Goal: Obtain resource: Download file/media

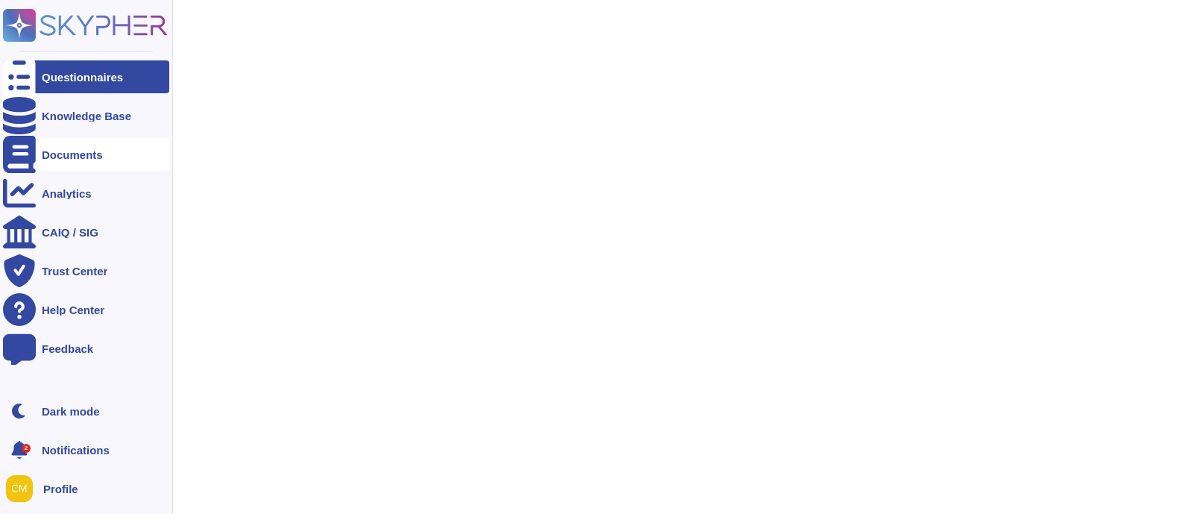
click at [74, 145] on div "Documents" at bounding box center [86, 154] width 166 height 33
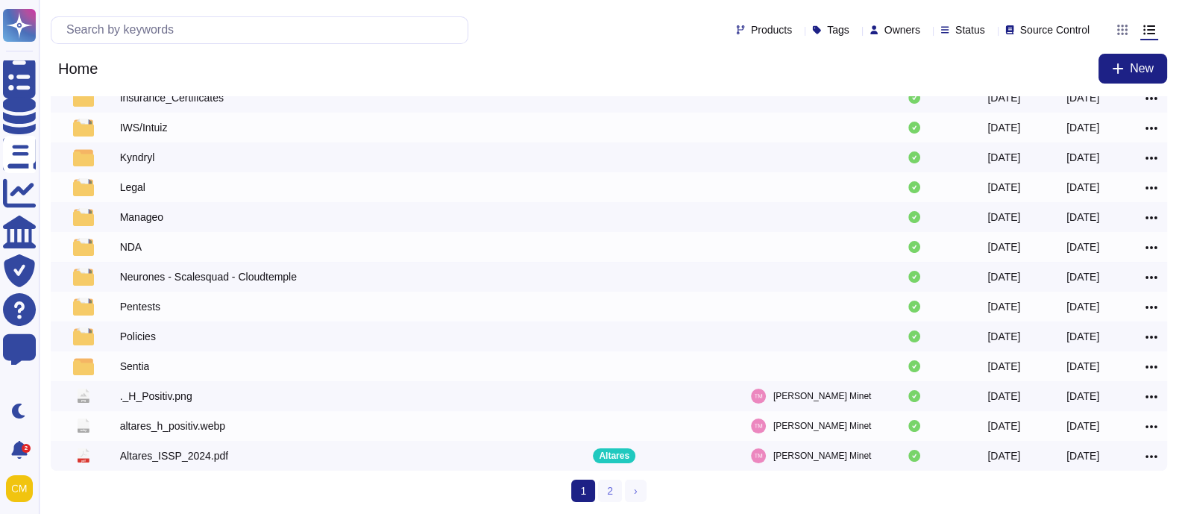
scroll to position [246, 0]
click at [611, 492] on link "2" at bounding box center [610, 491] width 24 height 22
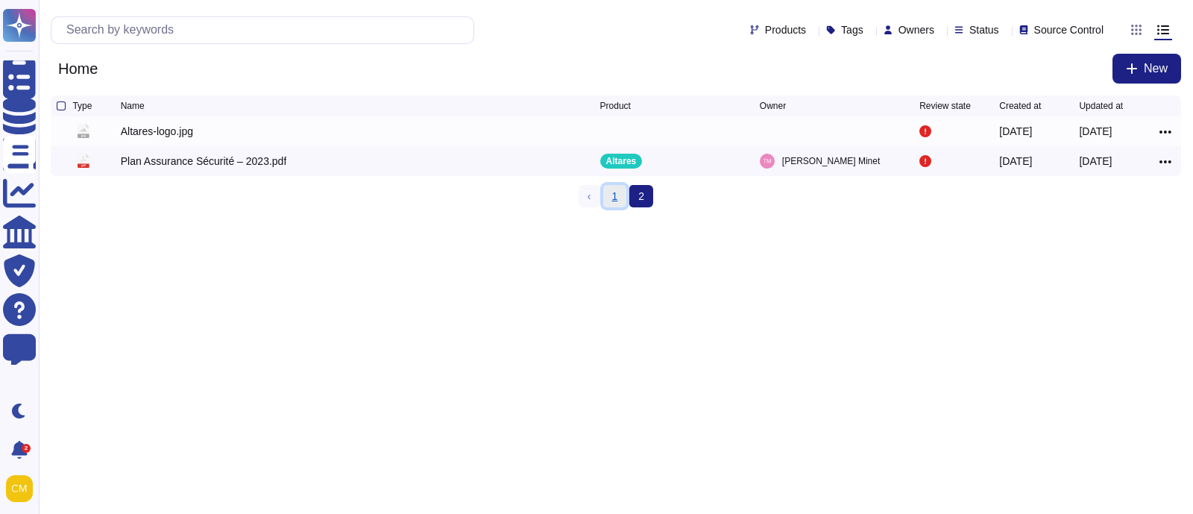
click at [615, 198] on link "1" at bounding box center [615, 196] width 24 height 22
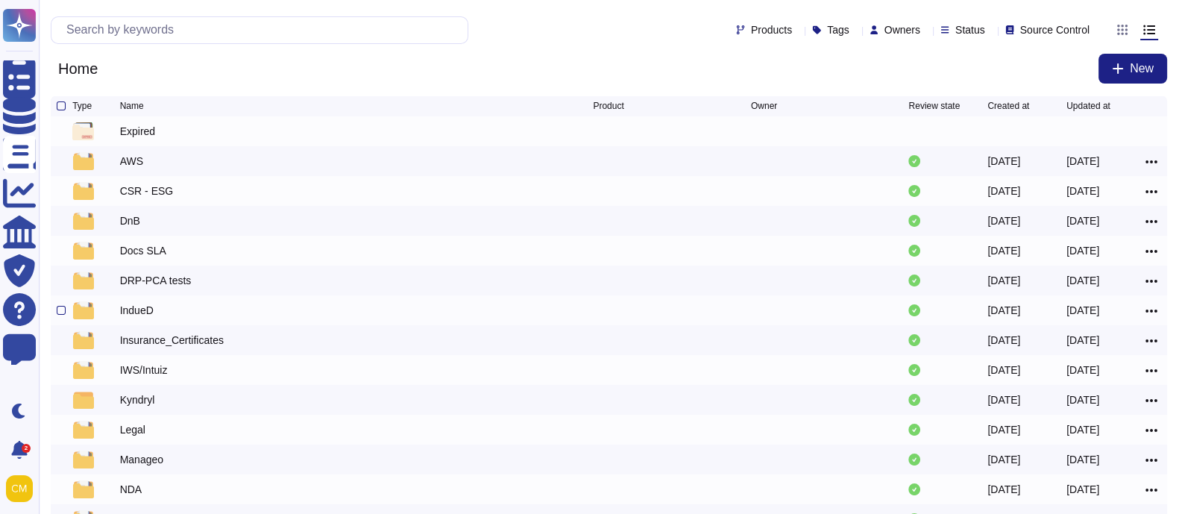
click at [143, 308] on div "IndueD" at bounding box center [137, 310] width 34 height 15
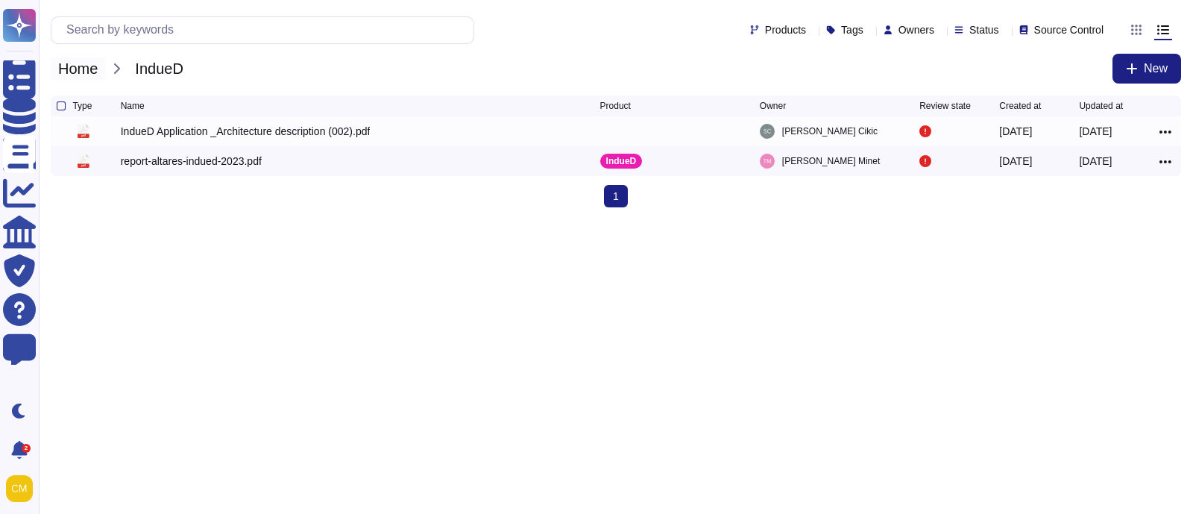
click at [93, 68] on span "Home" at bounding box center [78, 68] width 54 height 22
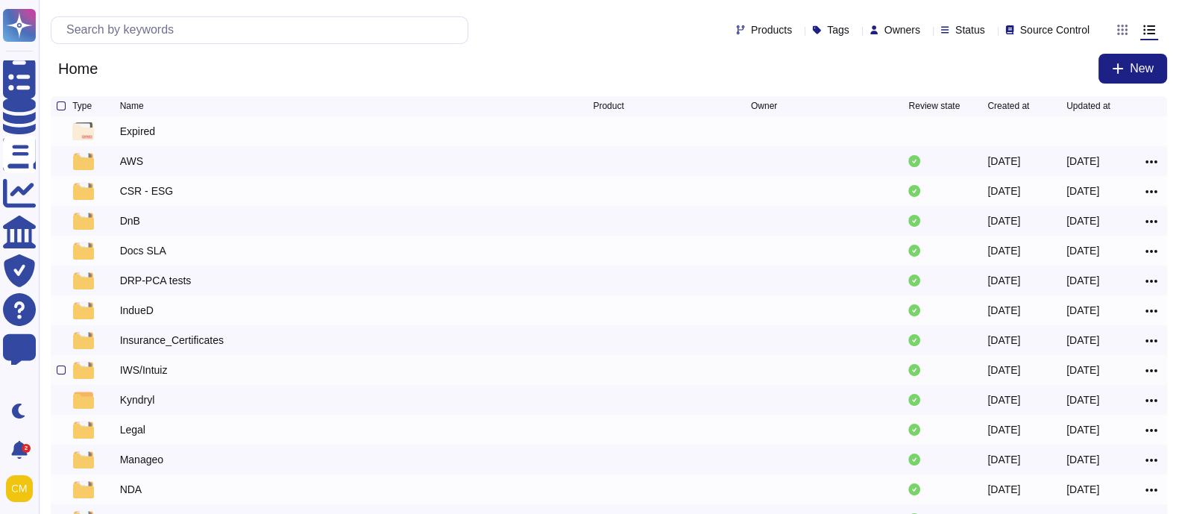
scroll to position [39, 0]
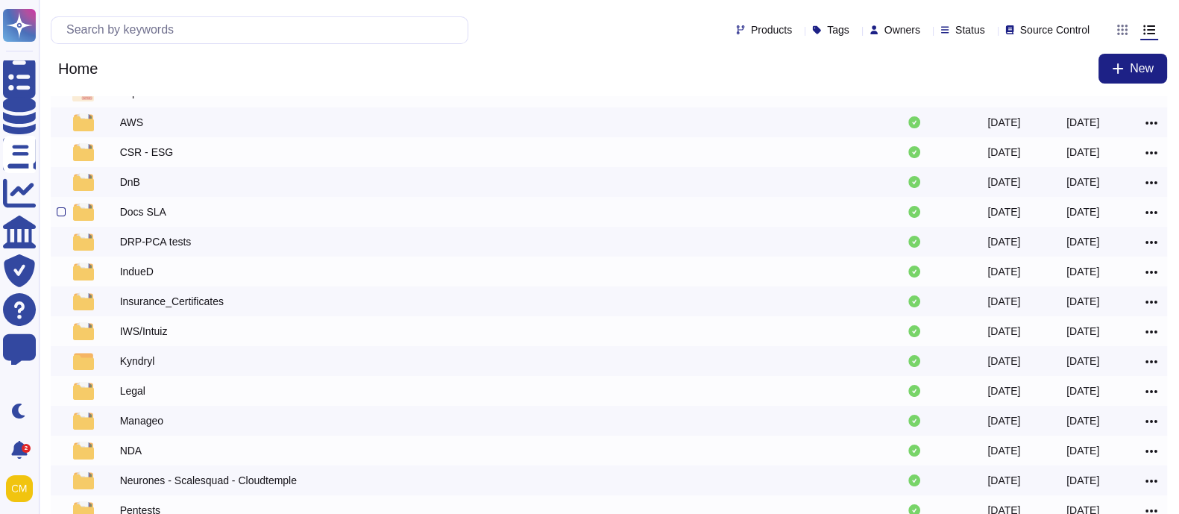
click at [153, 216] on div "Docs SLA" at bounding box center [143, 211] width 46 height 15
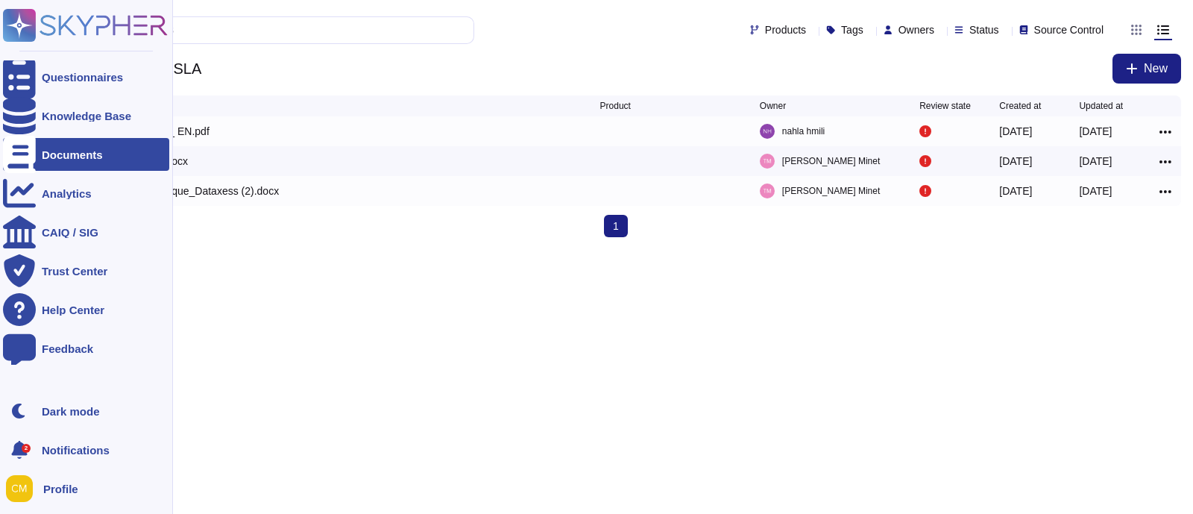
click at [26, 28] on rect at bounding box center [19, 25] width 33 height 33
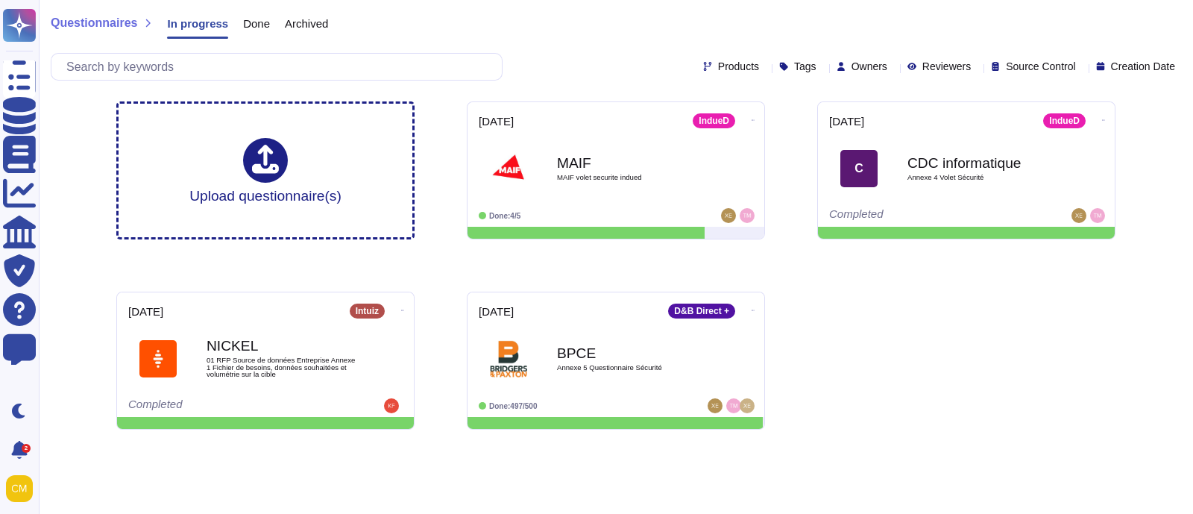
click at [289, 13] on div "Archived" at bounding box center [299, 27] width 58 height 30
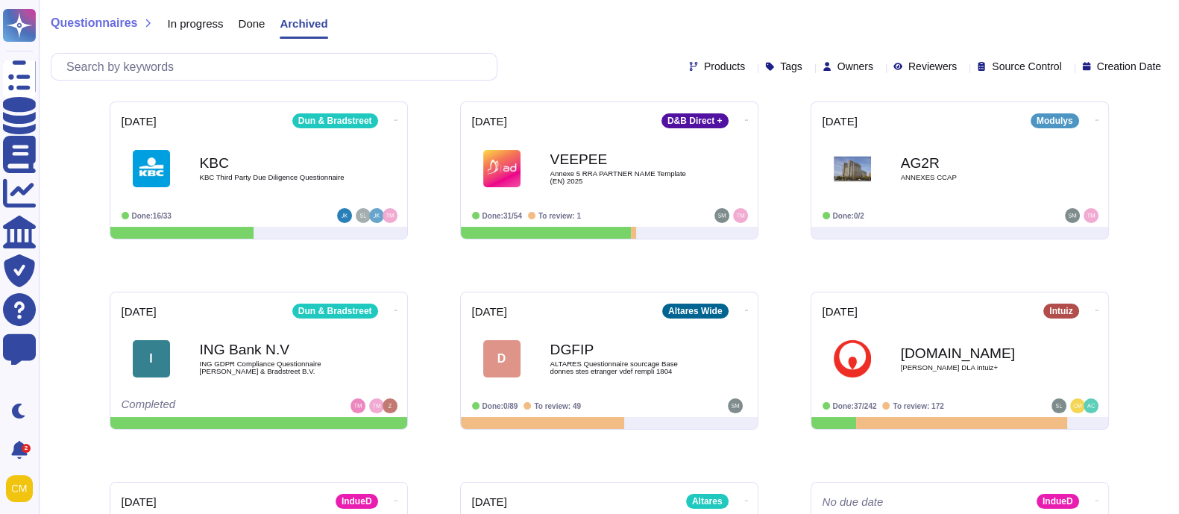
click at [249, 25] on span "Done" at bounding box center [252, 23] width 27 height 11
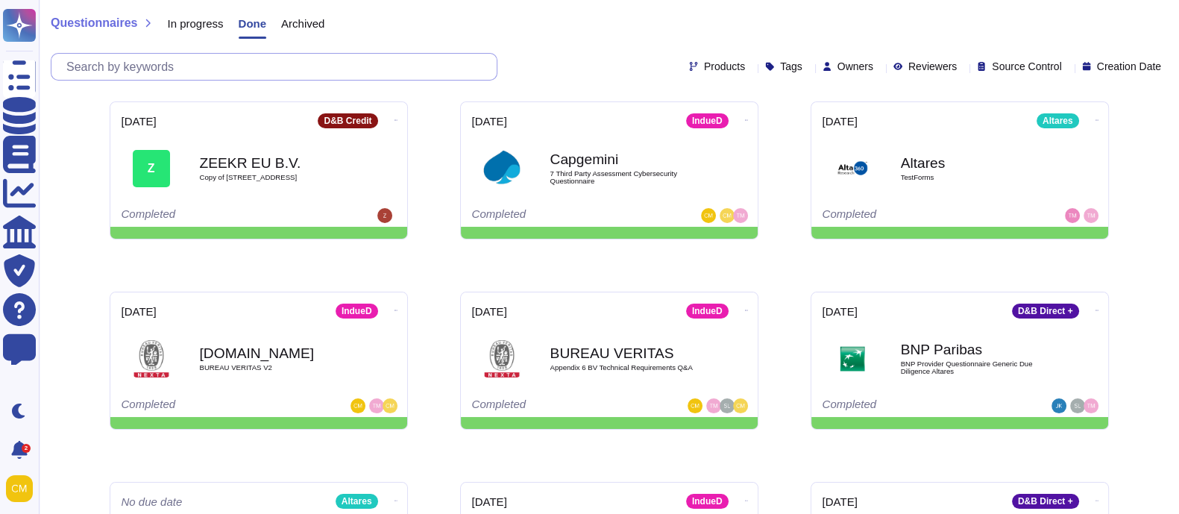
click at [330, 61] on input "text" at bounding box center [278, 67] width 438 height 26
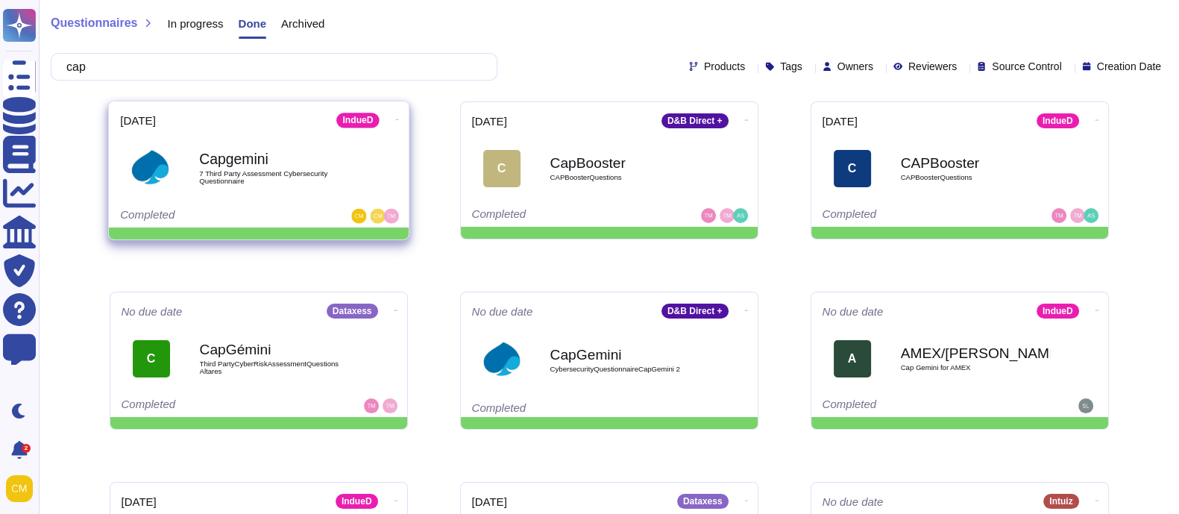
type input "cap"
click at [384, 140] on span "Capgemini 7 Third Party Assessment Cybersecurity Questionnaire" at bounding box center [258, 168] width 277 height 60
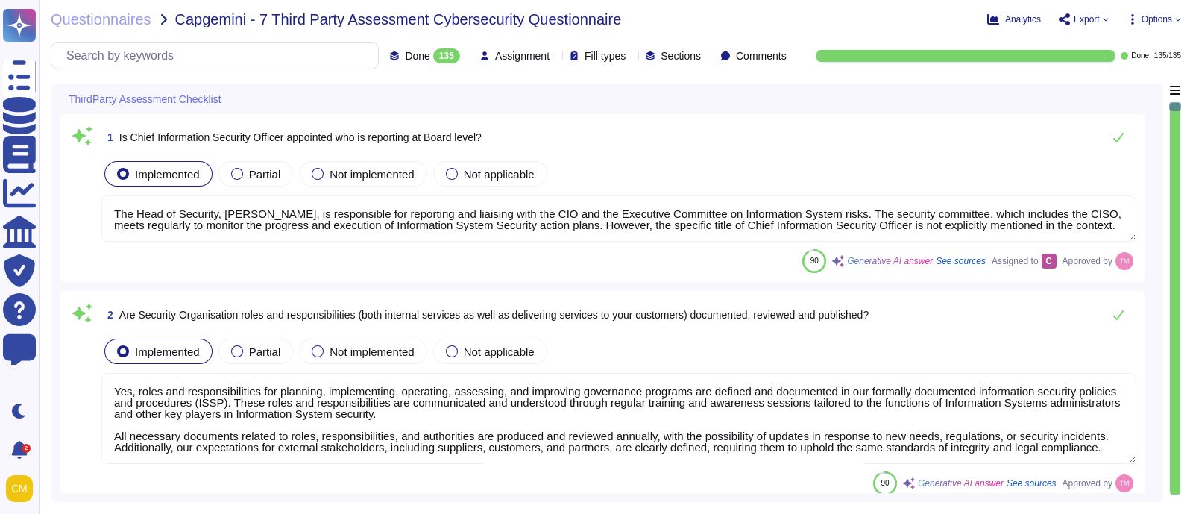
type textarea "The Head of Security, [PERSON_NAME], is responsible for reporting and liaising …"
type textarea "Yes, roles and responsibilities for planning, implementing, operating, assessin…"
type textarea "Yes, [PERSON_NAME] has effective organizational practices that direct and contr…"
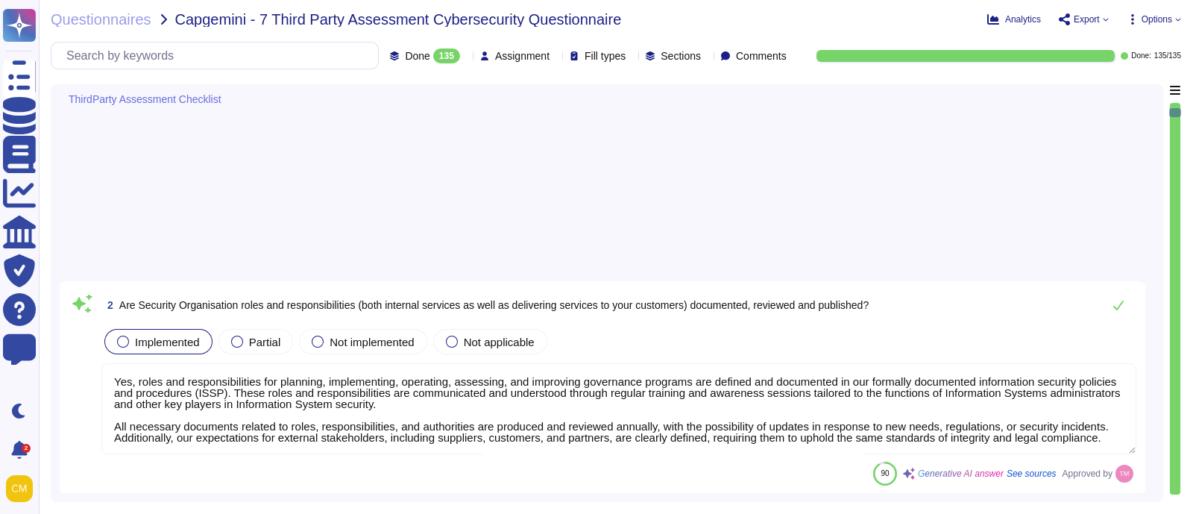
type textarea "The Head of Security defines the information system security guidelines by carr…"
type textarea "The results of reviews and corrective actions taken should be recorded and used…"
type textarea "Yes, segregation of duties is applied to reduce opportunities for unauthorized …"
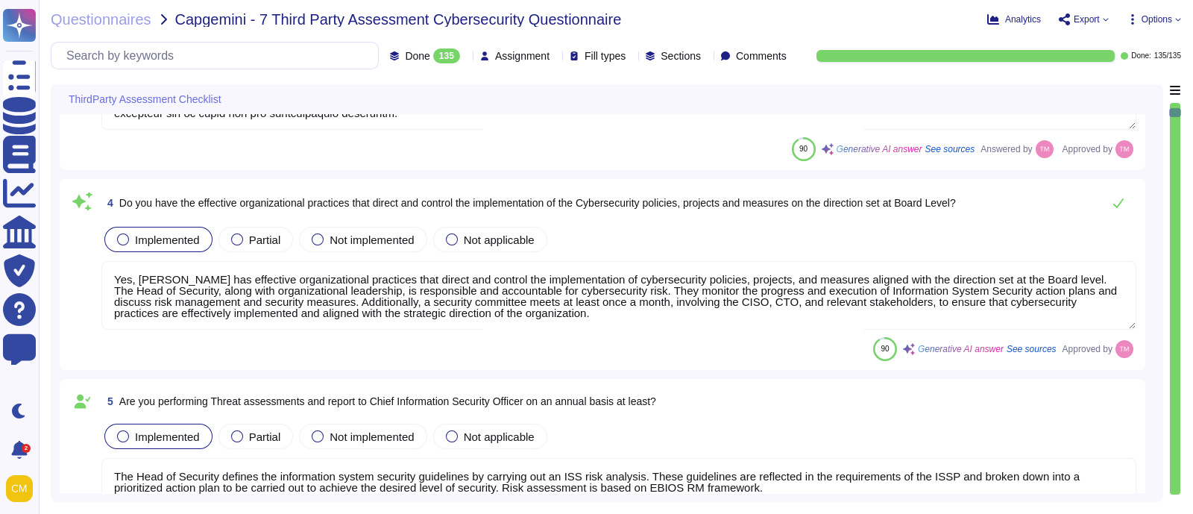
scroll to position [1, 0]
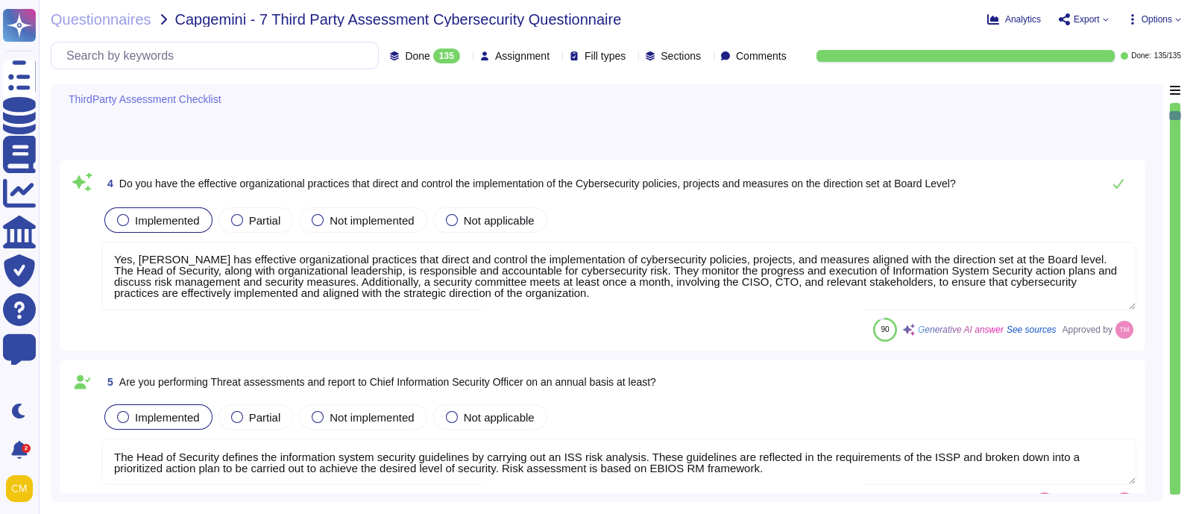
type textarea "Yes, a formal risk assessment process is implemented based on the EBIOS framewo…"
type textarea "Yes, the data centre facility and services are assessed for risk and audited fo…"
type textarea "The results of reviews and corrective actions taken should be recorded and used…"
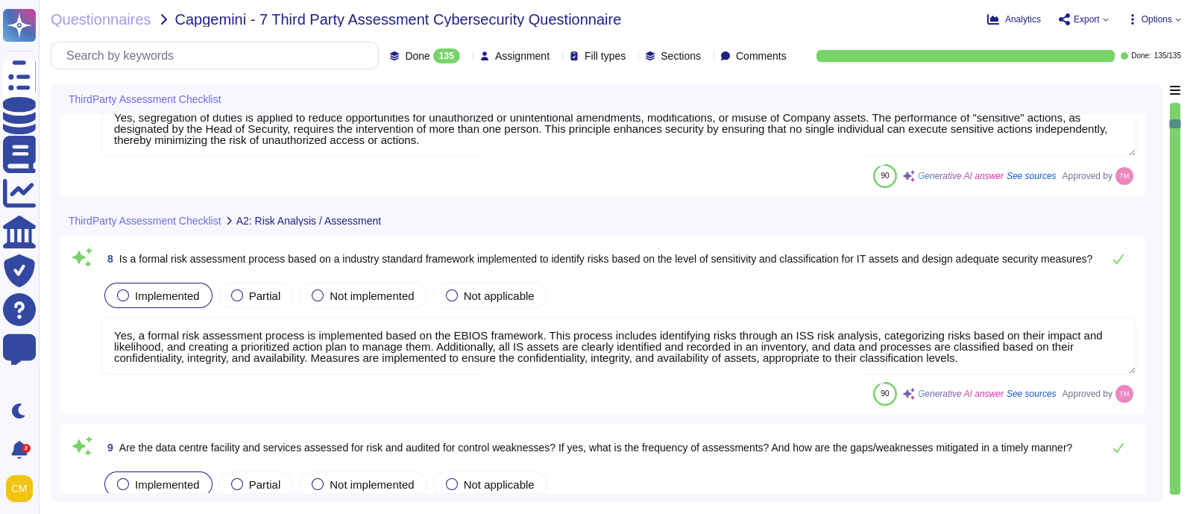
type textarea "Yes, the effectiveness of the risk analysis process is reviewed periodically. T…"
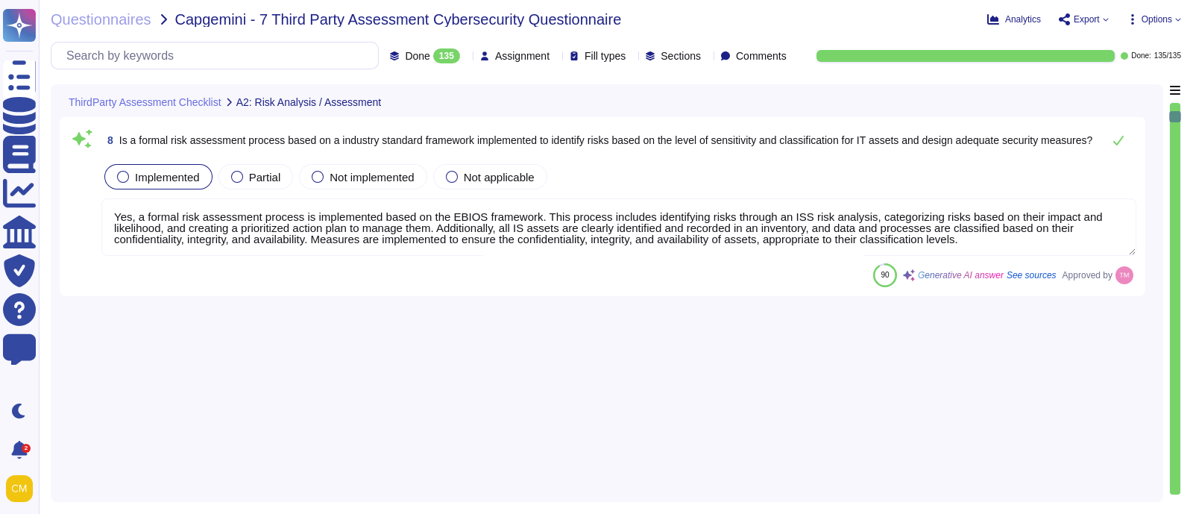
type textarea "Yes, roles and responsibilities for planning, implementing, operating, assessin…"
type textarea "Yes, [PERSON_NAME] has effective organizational practices that direct and contr…"
type textarea "The Head of Security defines the information system security guidelines by carr…"
type textarea "The results of reviews and corrective actions taken should be recorded and used…"
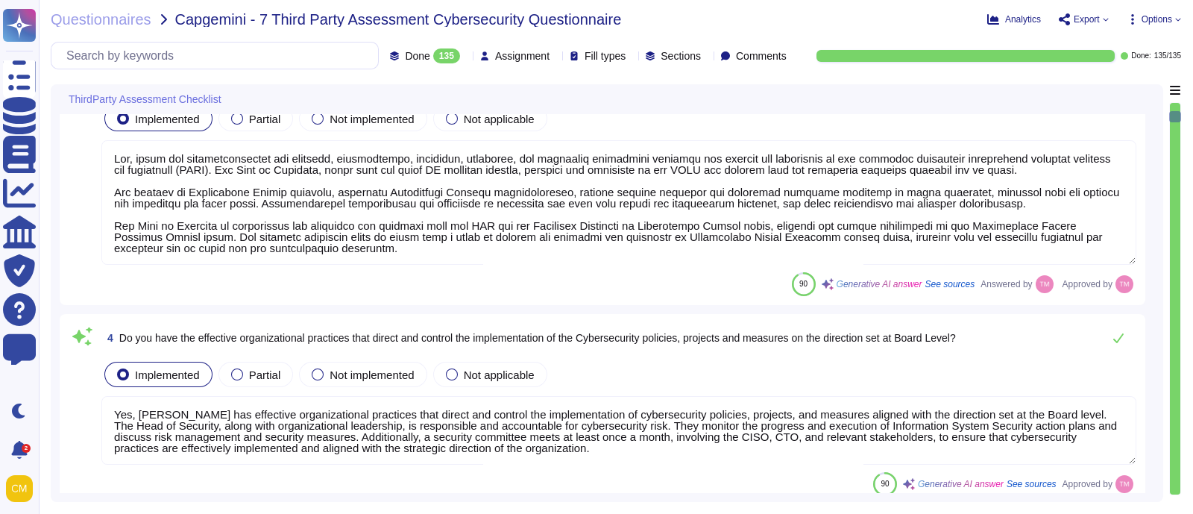
scroll to position [70, 0]
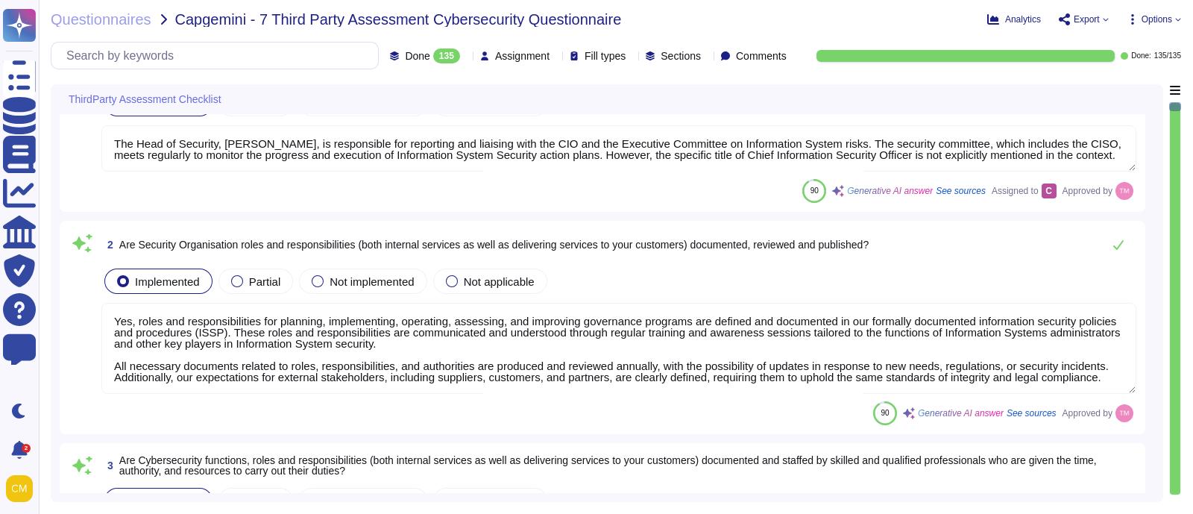
type textarea "The Head of Security, [PERSON_NAME], is responsible for reporting and liaising …"
type textarea "Yes, roles and responsibilities for planning, implementing, operating, assessin…"
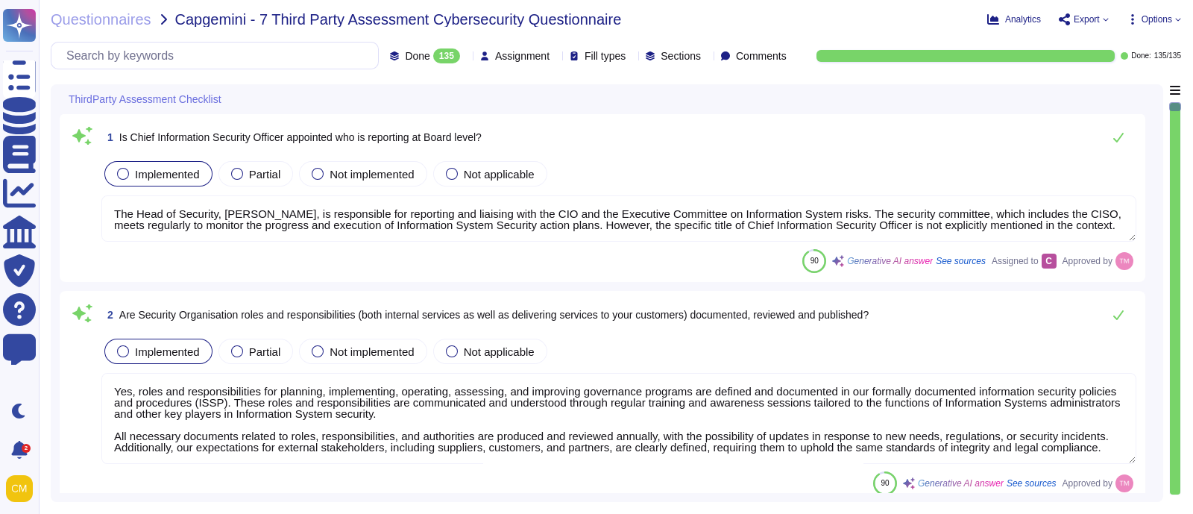
click at [1184, 29] on div "Questionnaires Capgemini - 7 Third Party Assessment Cybersecurity Questionnaire…" at bounding box center [616, 257] width 1155 height 514
click at [1175, 25] on span "Options" at bounding box center [1154, 19] width 54 height 12
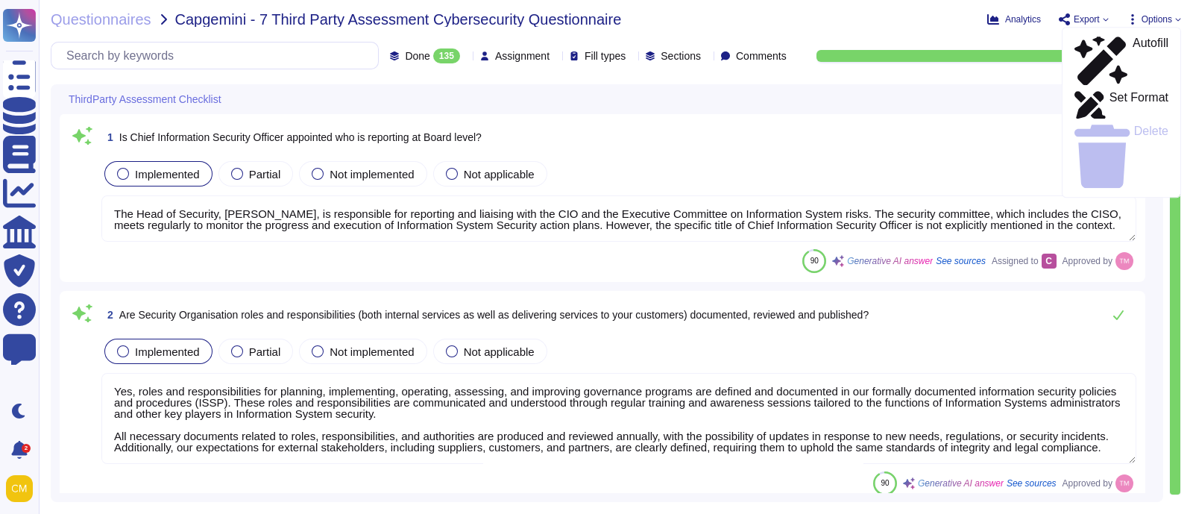
click at [1099, 15] on span "Export" at bounding box center [1087, 19] width 26 height 9
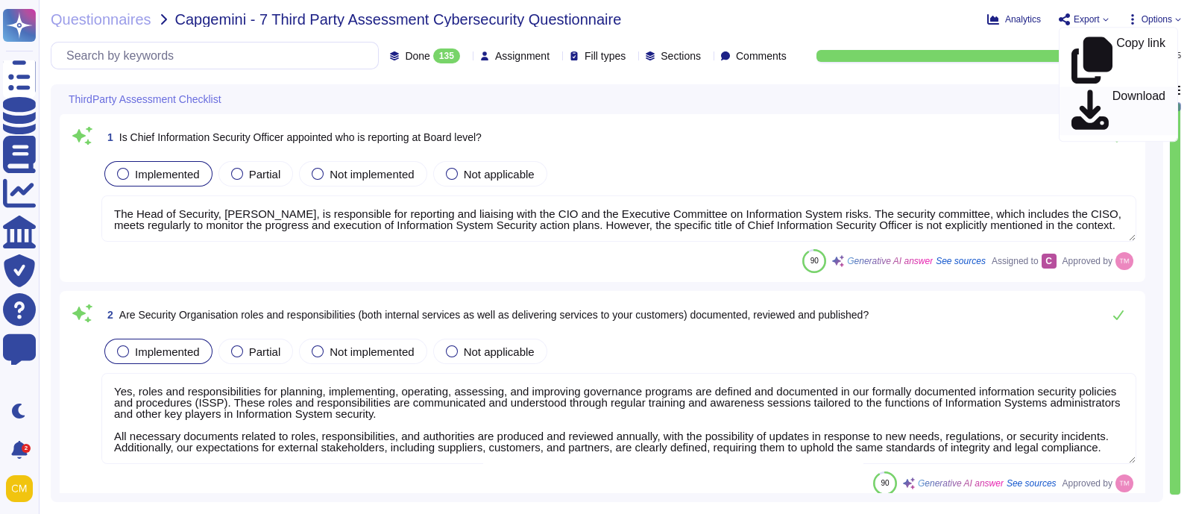
click at [1128, 90] on p "Download" at bounding box center [1139, 111] width 53 height 42
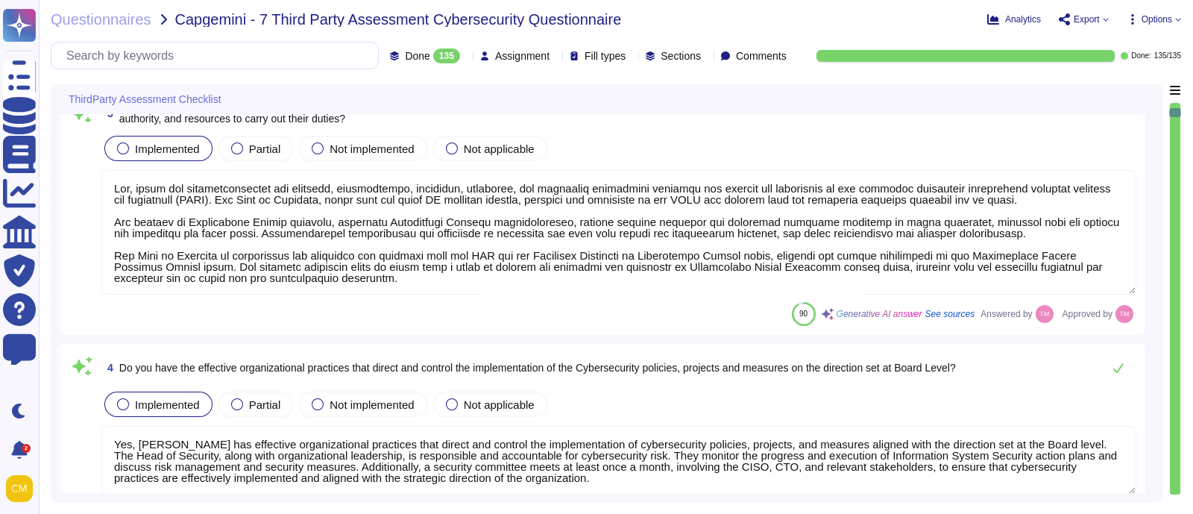
type textarea "The Head of Security defines the information system security guidelines by carr…"
type textarea "The results of reviews and corrective actions taken should be recorded and used…"
